Goal: Task Accomplishment & Management: Manage account settings

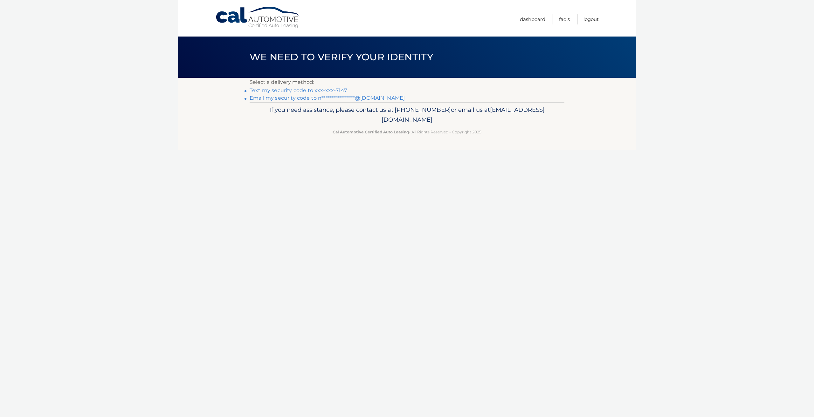
click at [344, 90] on link "Text my security code to xxx-xxx-7147" at bounding box center [297, 90] width 97 height 6
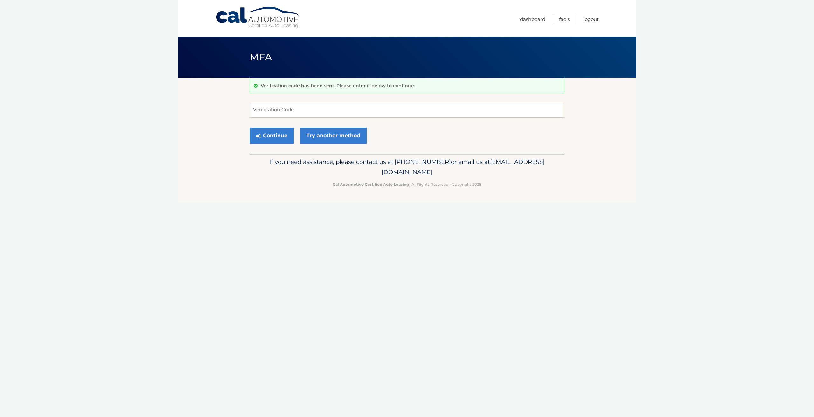
click at [400, 99] on div "Verification code has been sent. Please enter it below to continue. Verificatio…" at bounding box center [406, 116] width 315 height 77
click at [402, 106] on input "Verification Code" at bounding box center [406, 110] width 315 height 16
type input "240268"
click at [249, 128] on button "Continue" at bounding box center [271, 136] width 44 height 16
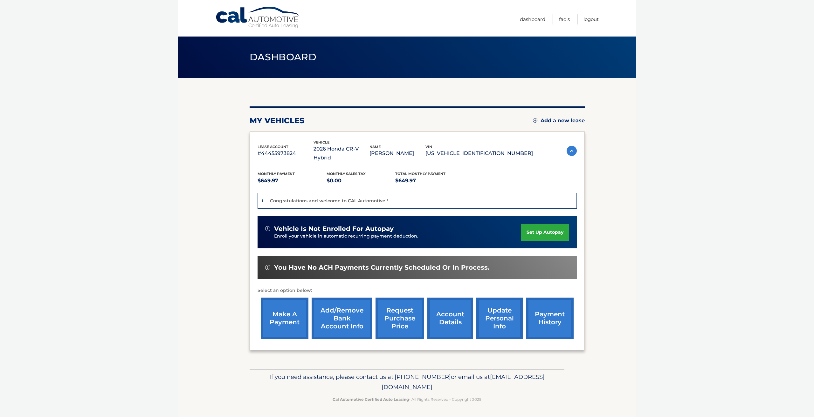
click at [544, 224] on link "set up autopay" at bounding box center [545, 232] width 48 height 17
click at [543, 313] on link "payment history" at bounding box center [550, 319] width 48 height 42
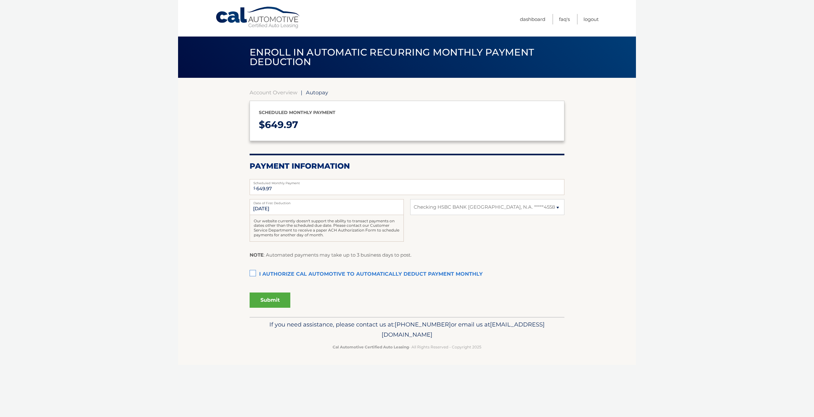
select select "ZjdjY2MyZmUtOGRjMS00OGRlLWIzZDgtMTI5Y2YxODg4ZjBm"
click at [257, 274] on label "I authorize cal automotive to automatically deduct payment monthly This checkbo…" at bounding box center [406, 274] width 315 height 13
click at [0, 0] on input "I authorize cal automotive to automatically deduct payment monthly This checkbo…" at bounding box center [0, 0] width 0 height 0
click at [255, 277] on label "I authorize cal automotive to automatically deduct payment monthly This checkbo…" at bounding box center [406, 274] width 315 height 13
click at [0, 0] on input "I authorize cal automotive to automatically deduct payment monthly This checkbo…" at bounding box center [0, 0] width 0 height 0
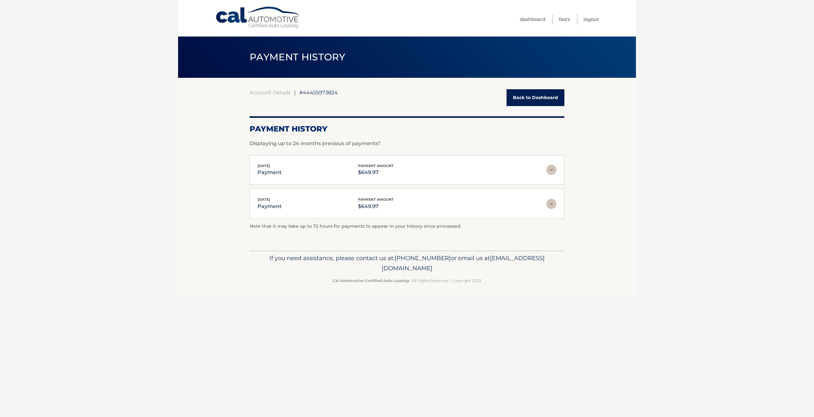
click at [551, 170] on img at bounding box center [551, 170] width 10 height 10
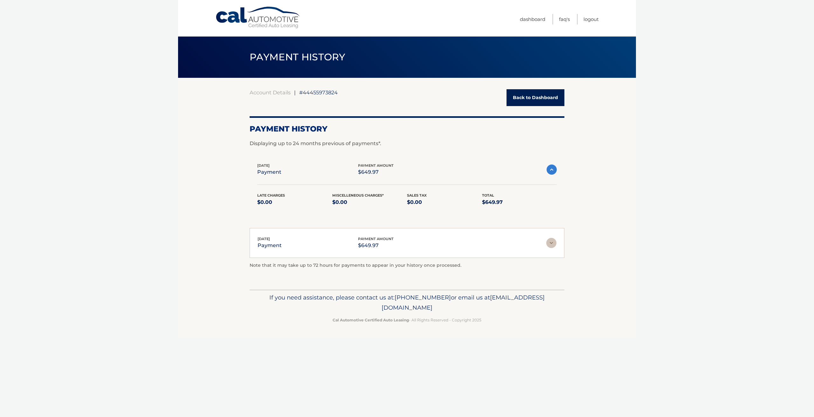
click at [551, 170] on img at bounding box center [551, 170] width 10 height 10
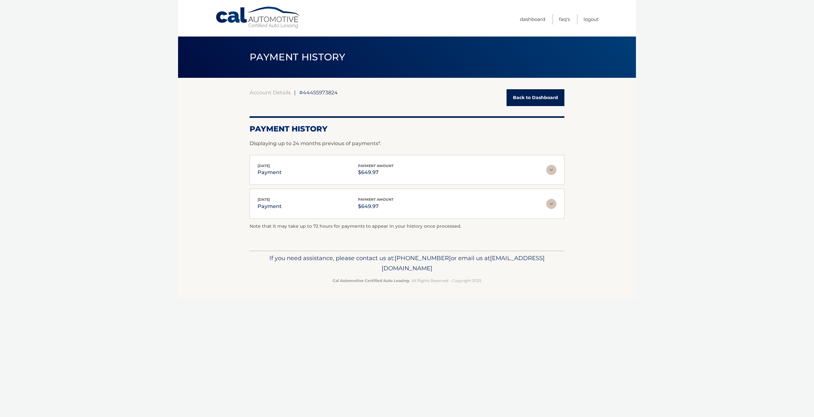
click at [549, 203] on img at bounding box center [551, 204] width 10 height 10
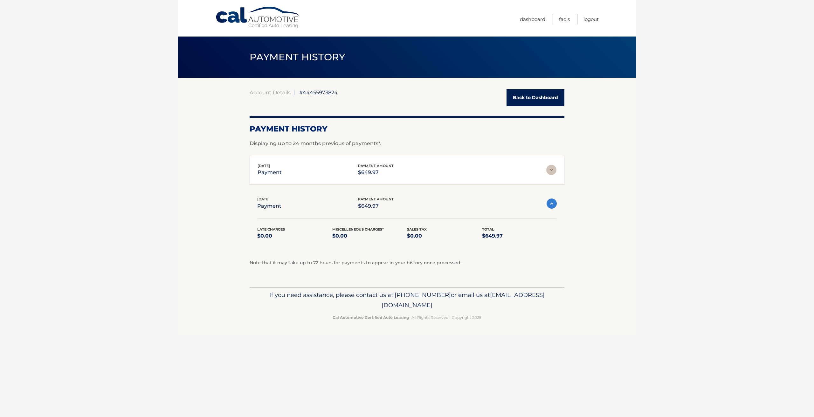
click at [549, 203] on img at bounding box center [551, 204] width 10 height 10
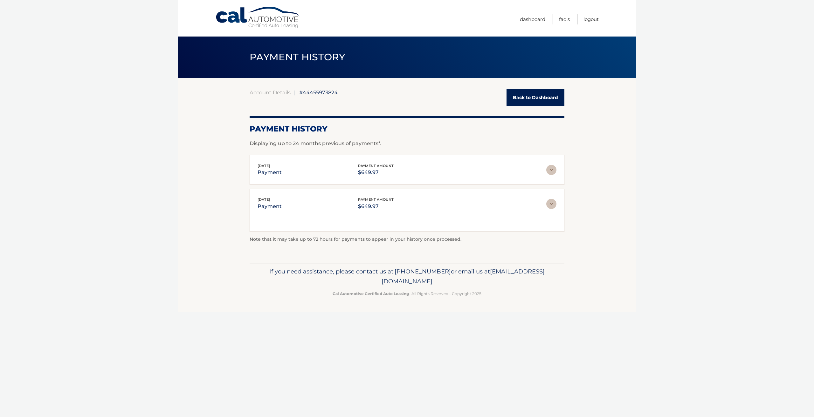
click at [543, 171] on div "Aug 14, 2025 payment payment amount $649.97" at bounding box center [401, 170] width 289 height 14
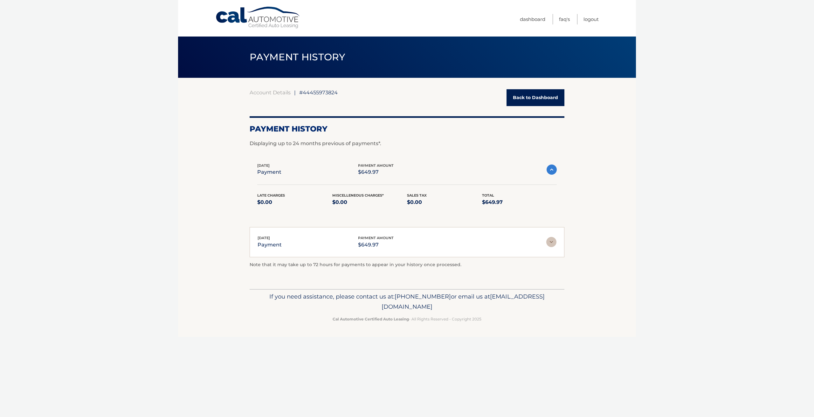
click at [543, 171] on div "Aug 14, 2025 payment payment amount $649.97" at bounding box center [401, 170] width 289 height 14
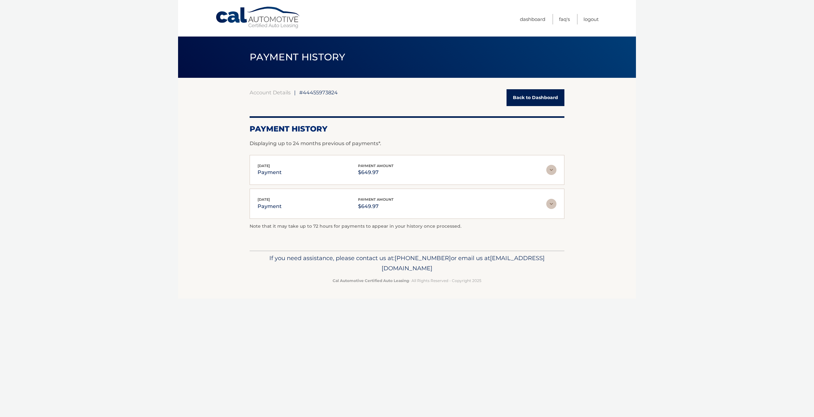
click at [530, 93] on link "Back to Dashboard" at bounding box center [535, 97] width 58 height 17
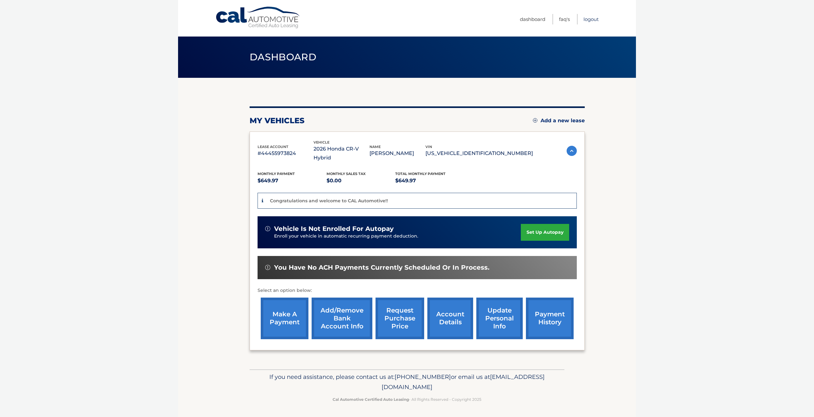
click at [591, 22] on link "Logout" at bounding box center [590, 19] width 15 height 10
